Goal: Register for event/course

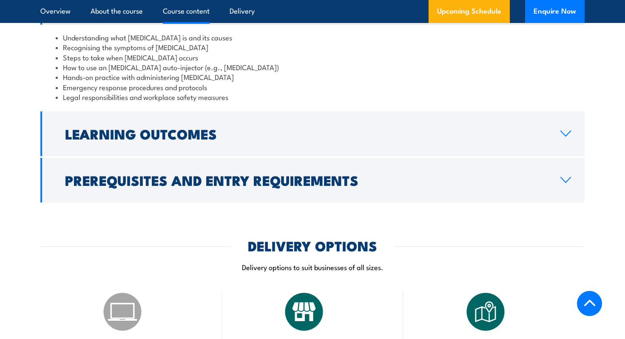
scroll to position [734, 0]
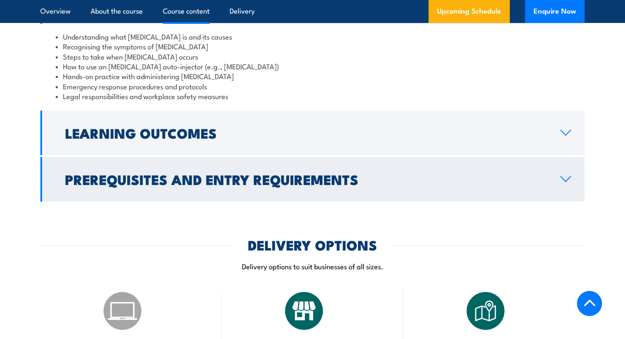
click at [203, 173] on h2 "Prerequisites and Entry Requirements" at bounding box center [306, 179] width 482 height 12
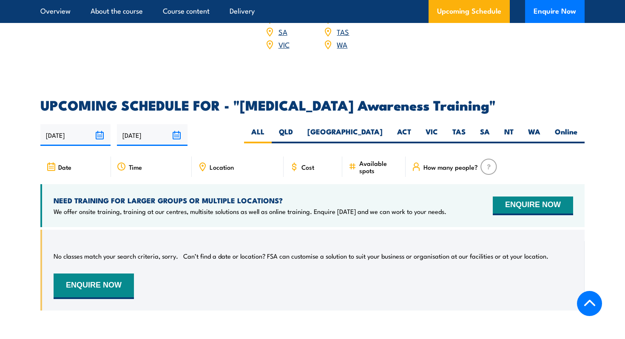
scroll to position [1173, 0]
click at [252, 157] on div "Location" at bounding box center [238, 167] width 92 height 20
click at [429, 127] on label "VIC" at bounding box center [432, 135] width 27 height 17
click at [438, 127] on input "VIC" at bounding box center [441, 130] width 6 height 6
radio input "true"
